Goal: Task Accomplishment & Management: Complete application form

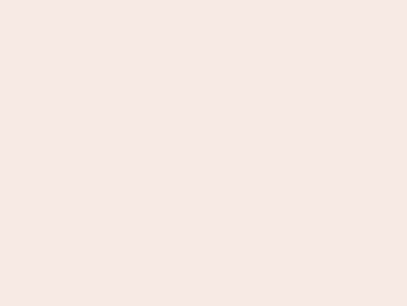
click at [204, 153] on nb-app "Almost there Thank you for registering for Newbook. Your account is under revie…" at bounding box center [203, 153] width 407 height 306
click at [204, 0] on nb-app "Almost there Thank you for registering for Newbook. Your account is under revie…" at bounding box center [203, 153] width 407 height 306
click at [218, 0] on nb-app "Almost there Thank you for registering for Newbook. Your account is under revie…" at bounding box center [203, 153] width 407 height 306
click at [204, 153] on nb-app "Almost there Thank you for registering for Newbook. Your account is under revie…" at bounding box center [203, 153] width 407 height 306
click at [204, 0] on nb-app "Almost there Thank you for registering for Newbook. Your account is under revie…" at bounding box center [203, 153] width 407 height 306
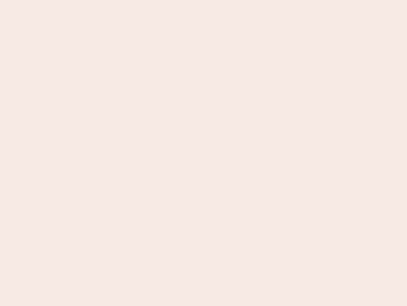
click at [142, 0] on nb-app "Almost there Thank you for registering for Newbook. Your account is under revie…" at bounding box center [203, 153] width 407 height 306
click at [204, 153] on nb-app "Almost there Thank you for registering for Newbook. Your account is under revie…" at bounding box center [203, 153] width 407 height 306
click at [204, 0] on nb-app "Almost there Thank you for registering for Newbook. Your account is under revie…" at bounding box center [203, 153] width 407 height 306
click at [142, 0] on nb-app "Almost there Thank you for registering for Newbook. Your account is under revie…" at bounding box center [203, 153] width 407 height 306
click at [204, 153] on nb-app "Almost there Thank you for registering for Newbook. Your account is under revie…" at bounding box center [203, 153] width 407 height 306
